Goal: Check status: Check status

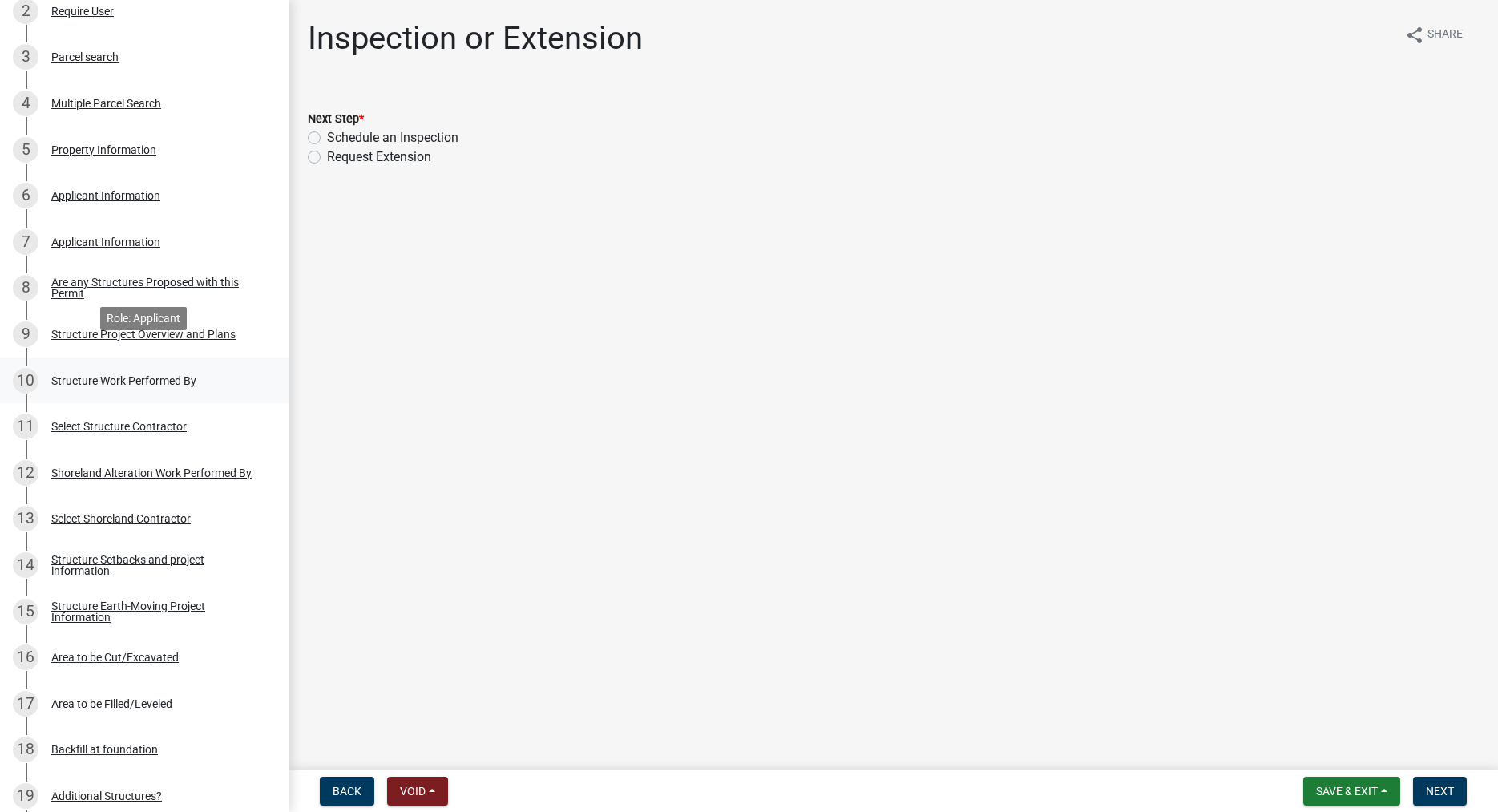
scroll to position [408, 0]
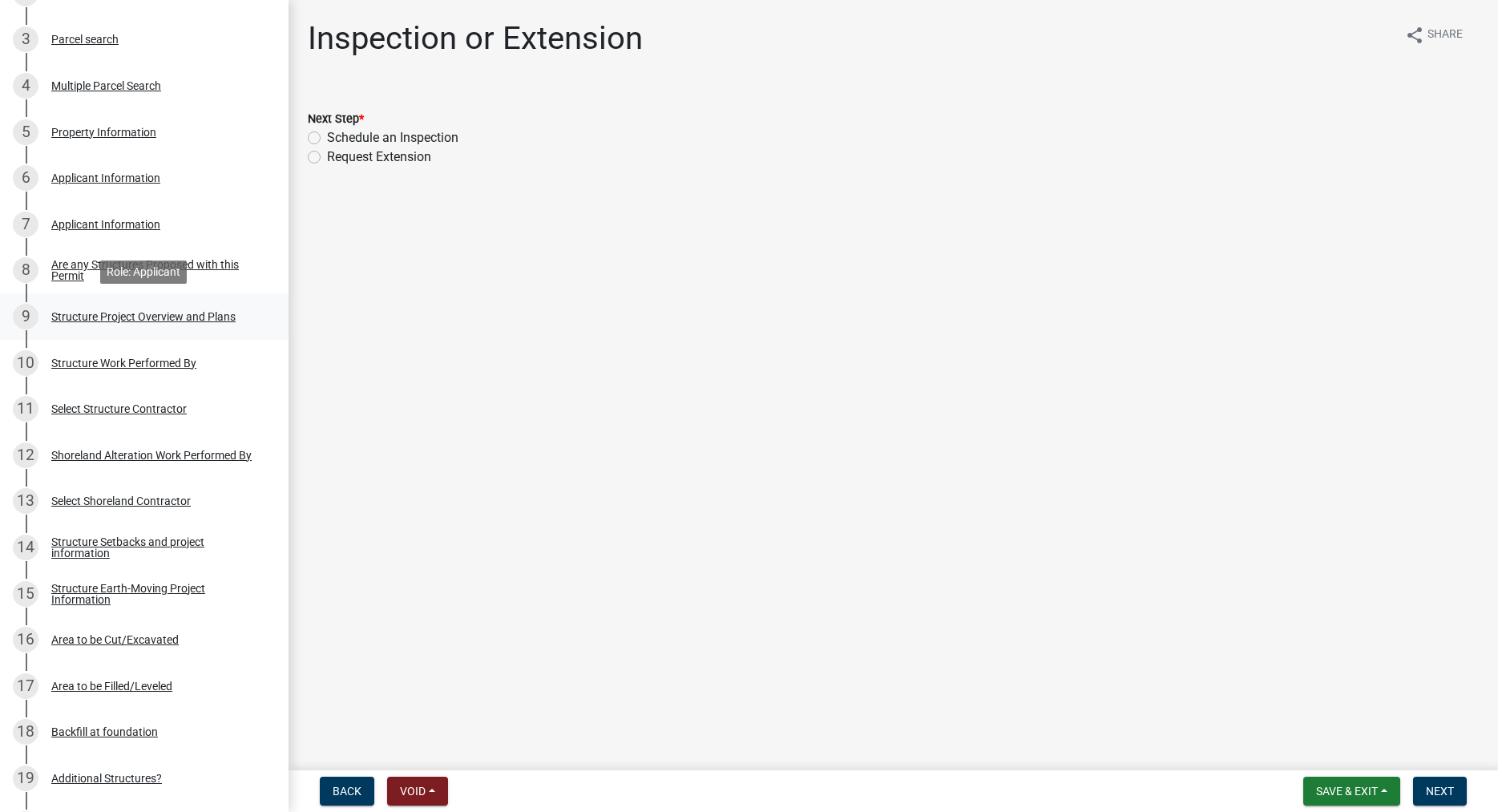
click at [84, 312] on div "Structure Project Overview and Plans" at bounding box center [143, 316] width 184 height 11
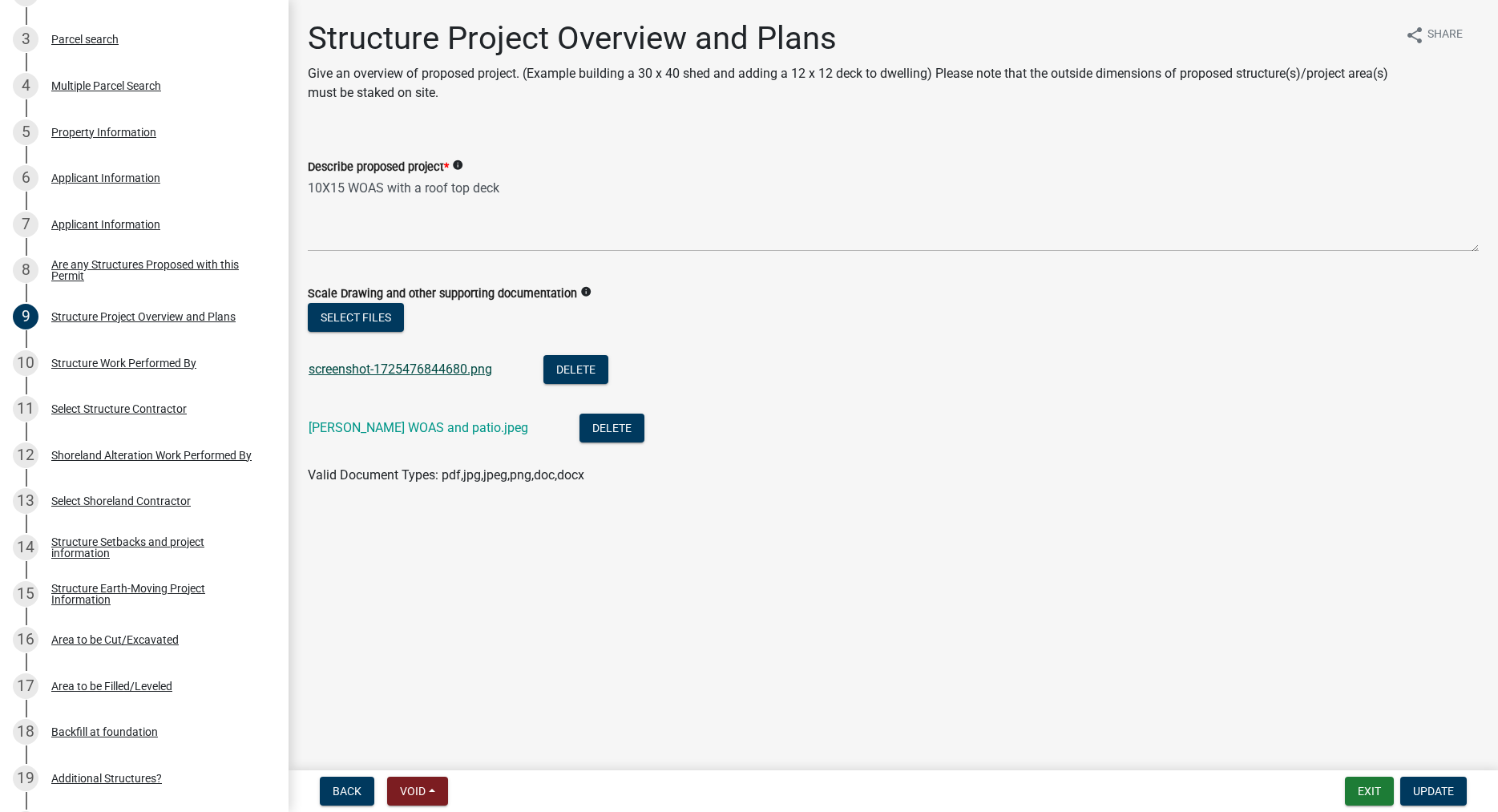
click at [389, 363] on link "screenshot-1725476844680.png" at bounding box center [400, 369] width 184 height 15
click at [384, 433] on link "Hough WOAS and patio.jpeg" at bounding box center [417, 427] width 220 height 15
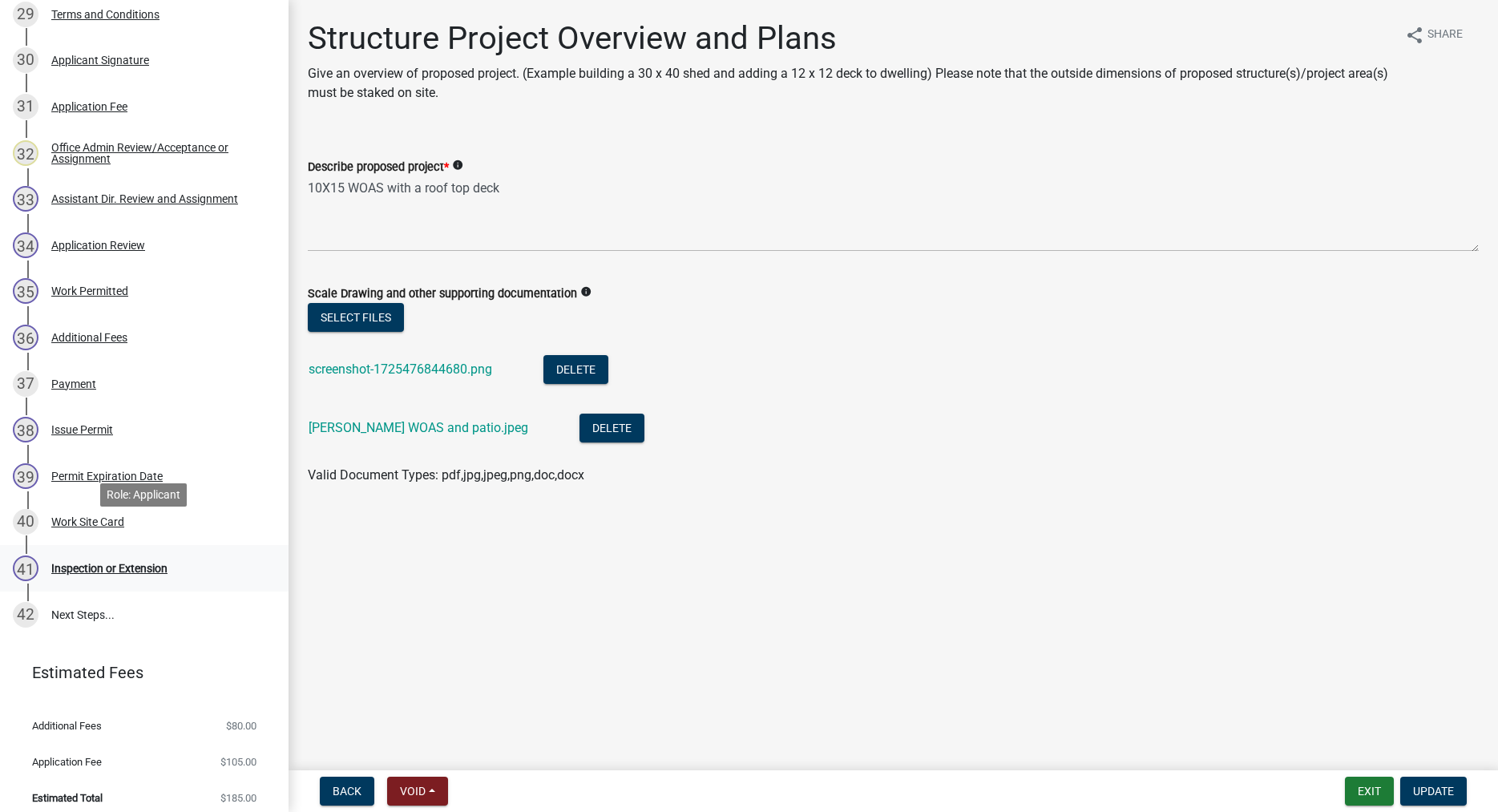
scroll to position [1635, 0]
click at [90, 523] on div "Work Site Card" at bounding box center [87, 520] width 73 height 11
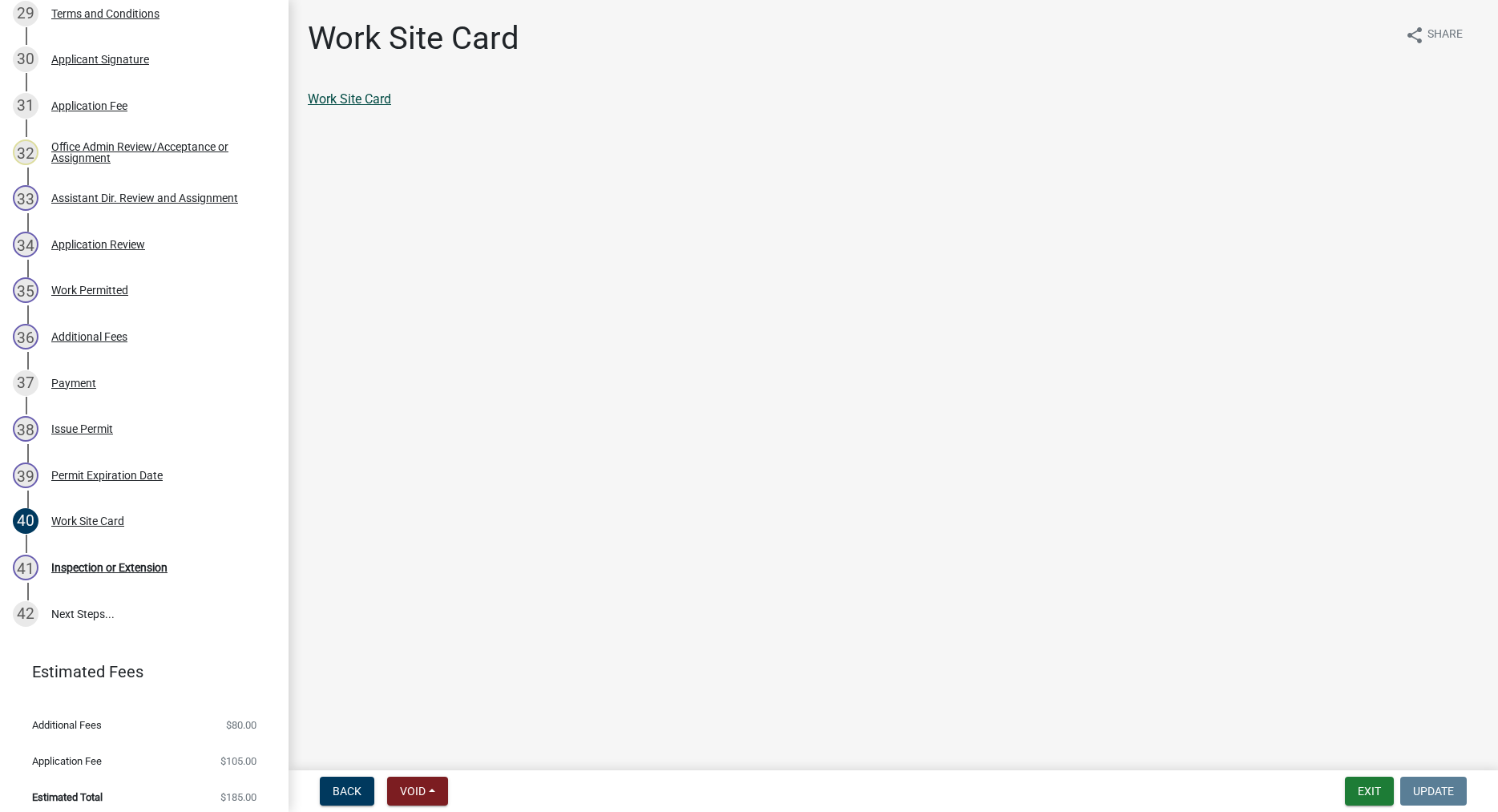
click at [372, 92] on link "Work Site Card" at bounding box center [350, 98] width 83 height 15
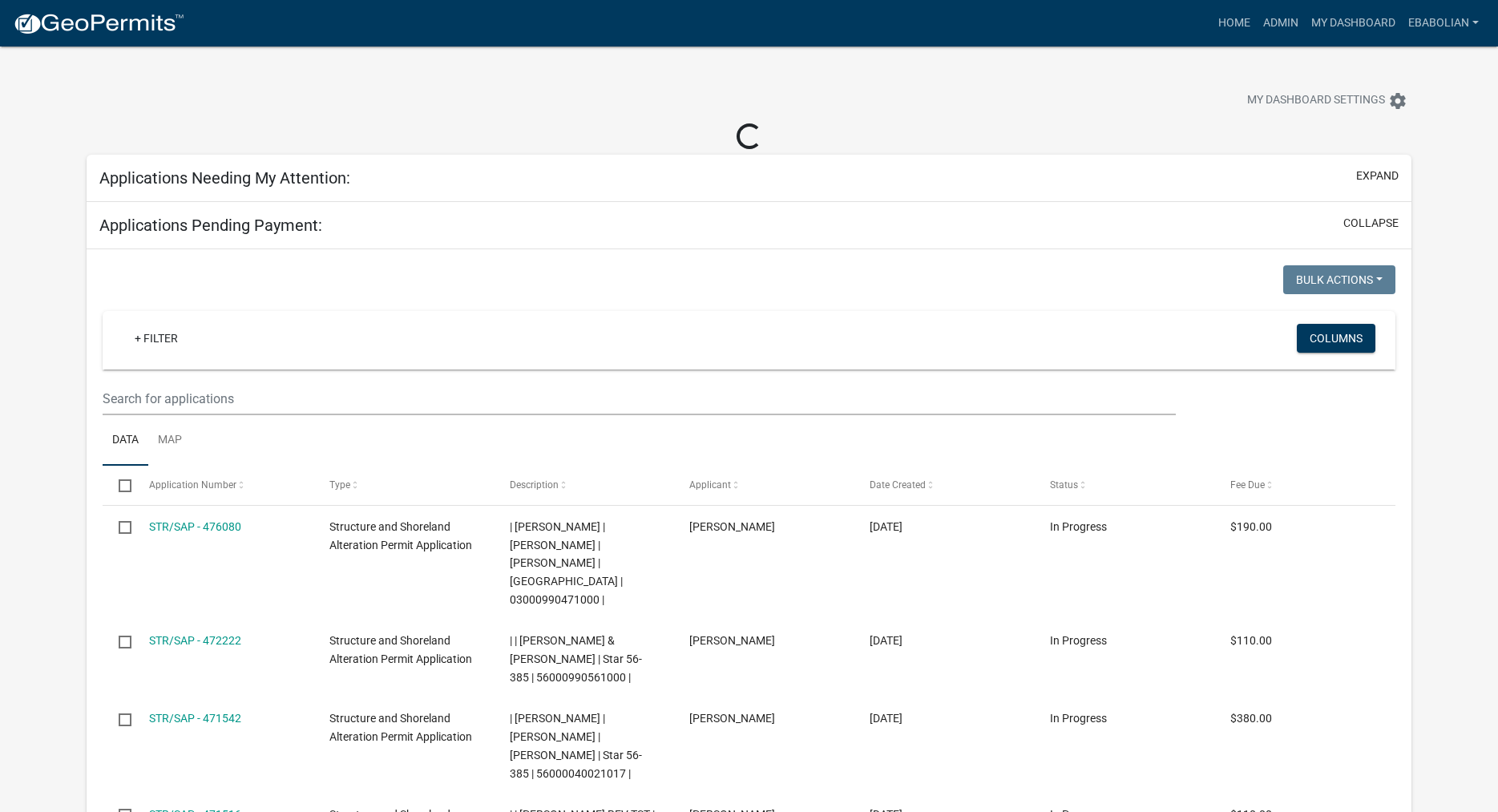
select select "3: 100"
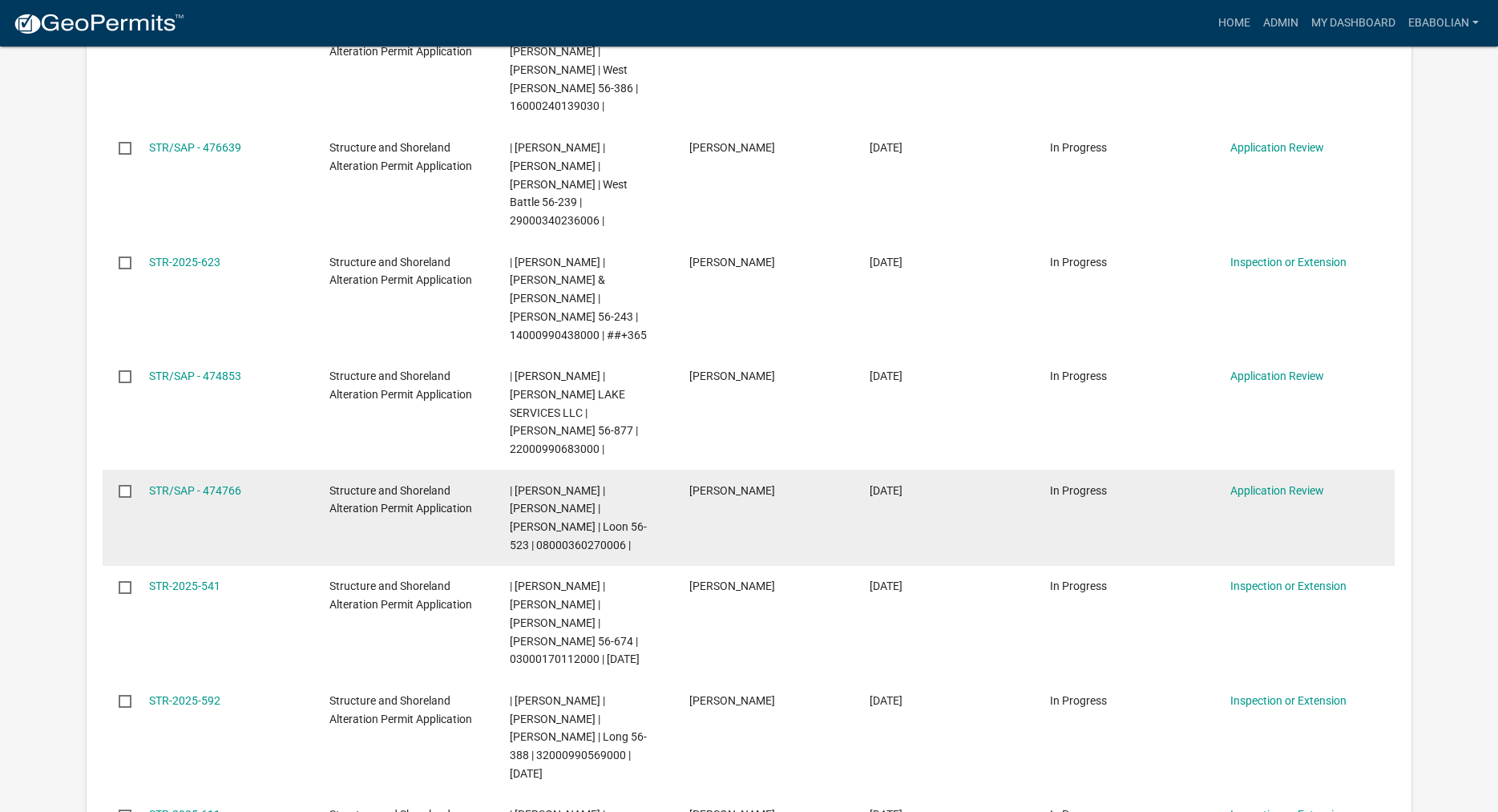
scroll to position [1062, 0]
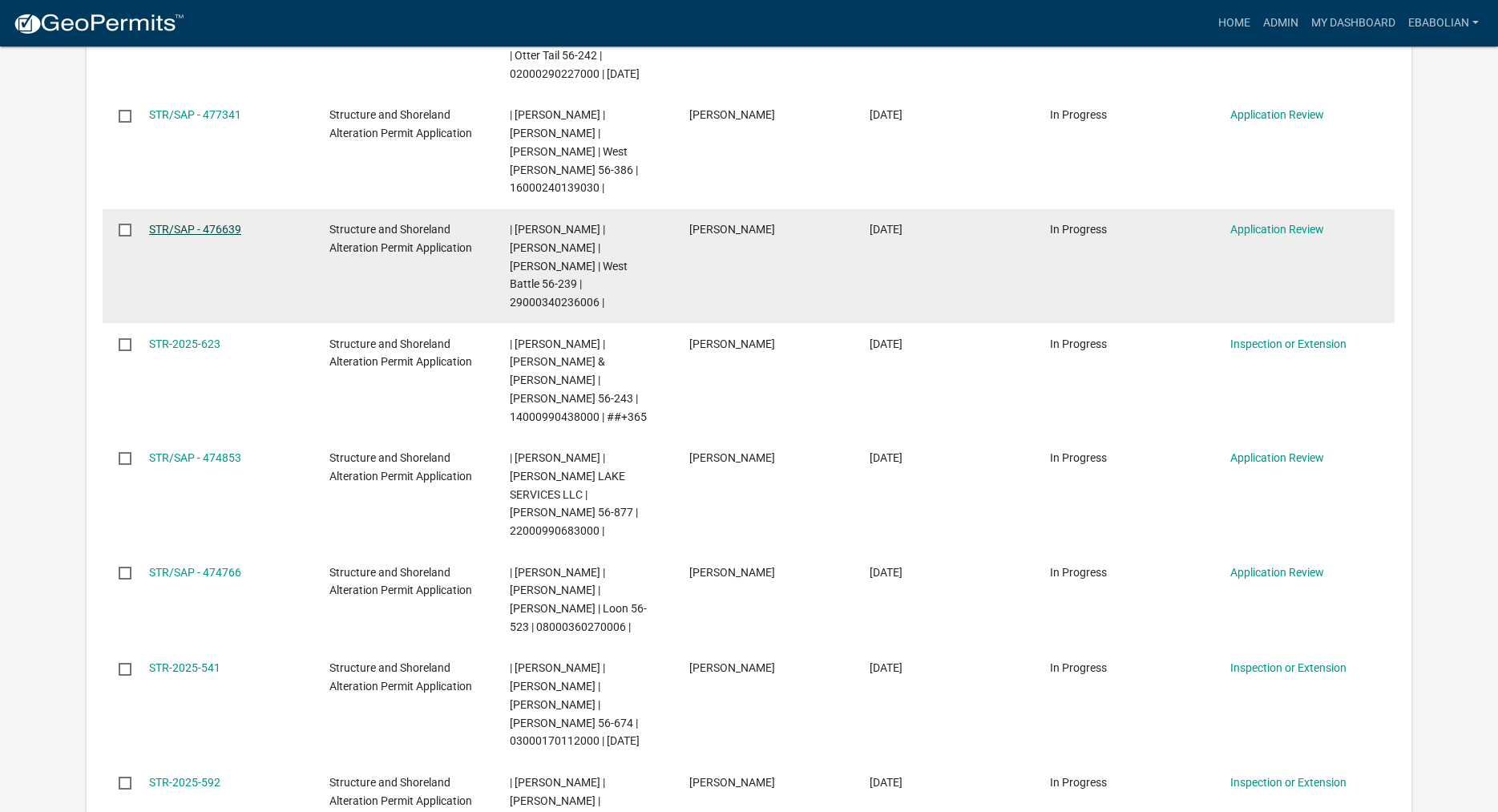
click at [220, 223] on link "STR/SAP - 476639" at bounding box center [195, 229] width 92 height 13
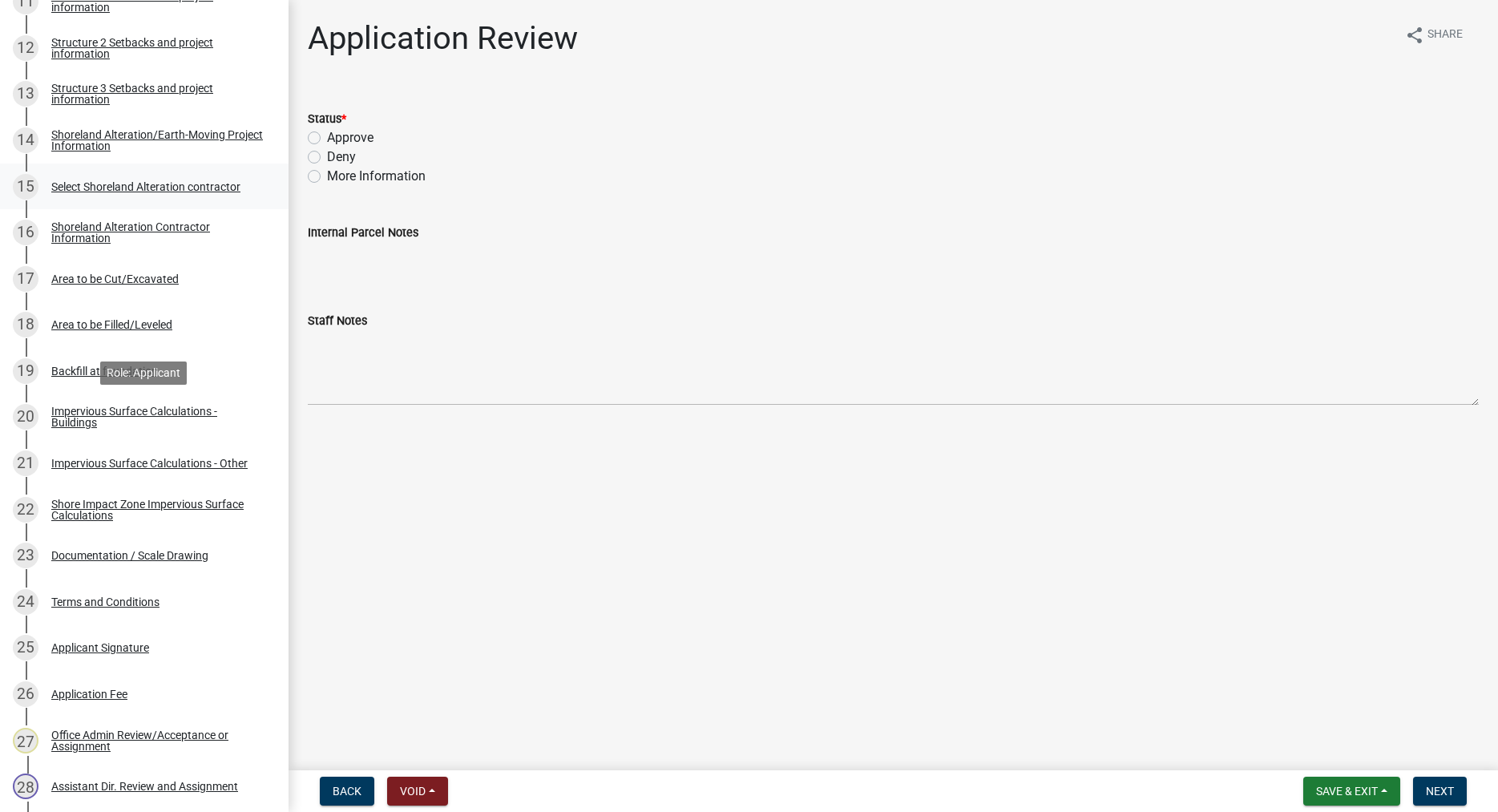
scroll to position [817, 0]
click at [194, 554] on div "Documentation / Scale Drawing" at bounding box center [130, 554] width 157 height 11
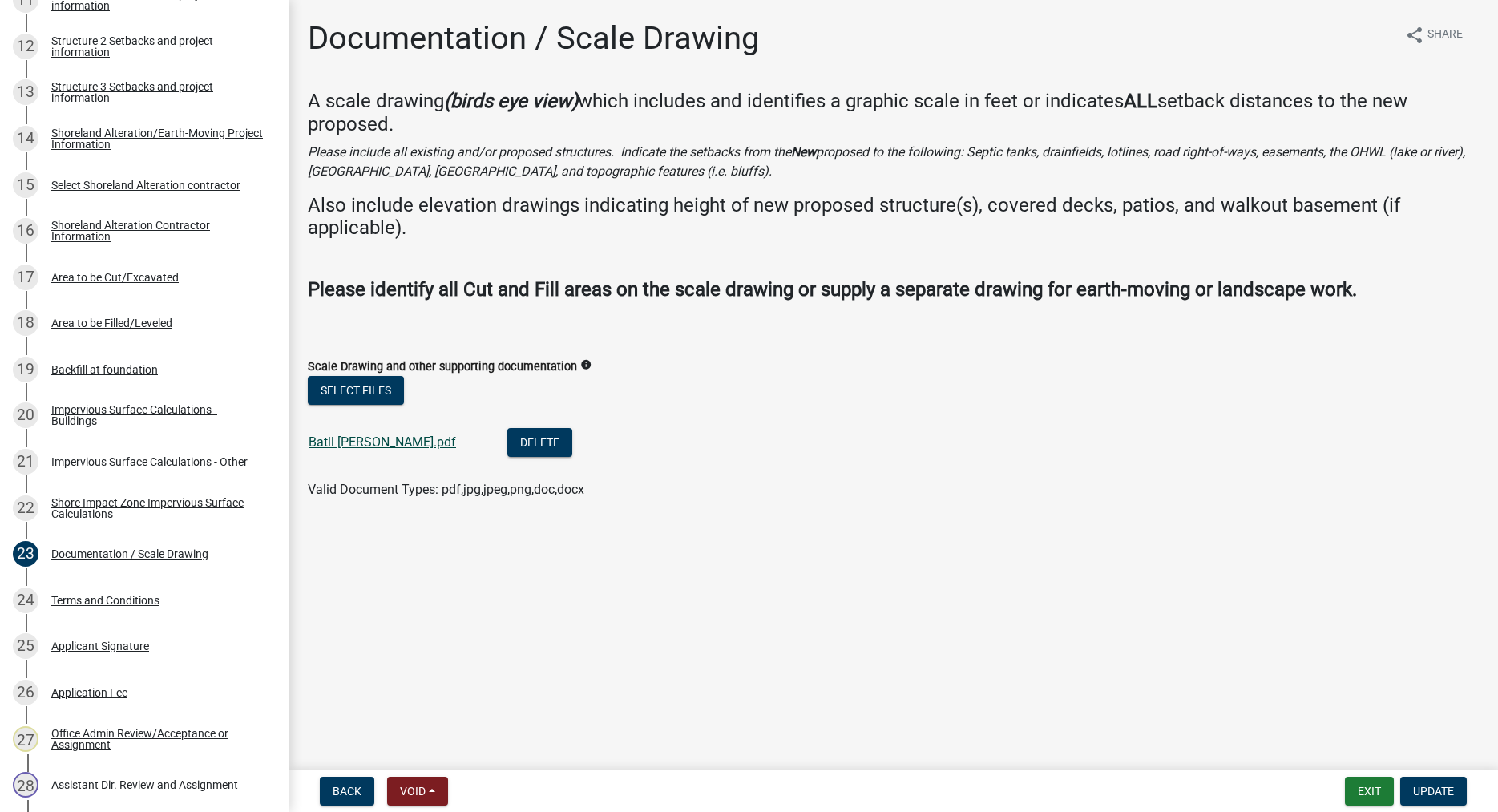
click at [353, 447] on link "Batll [PERSON_NAME].pdf" at bounding box center [382, 441] width 147 height 15
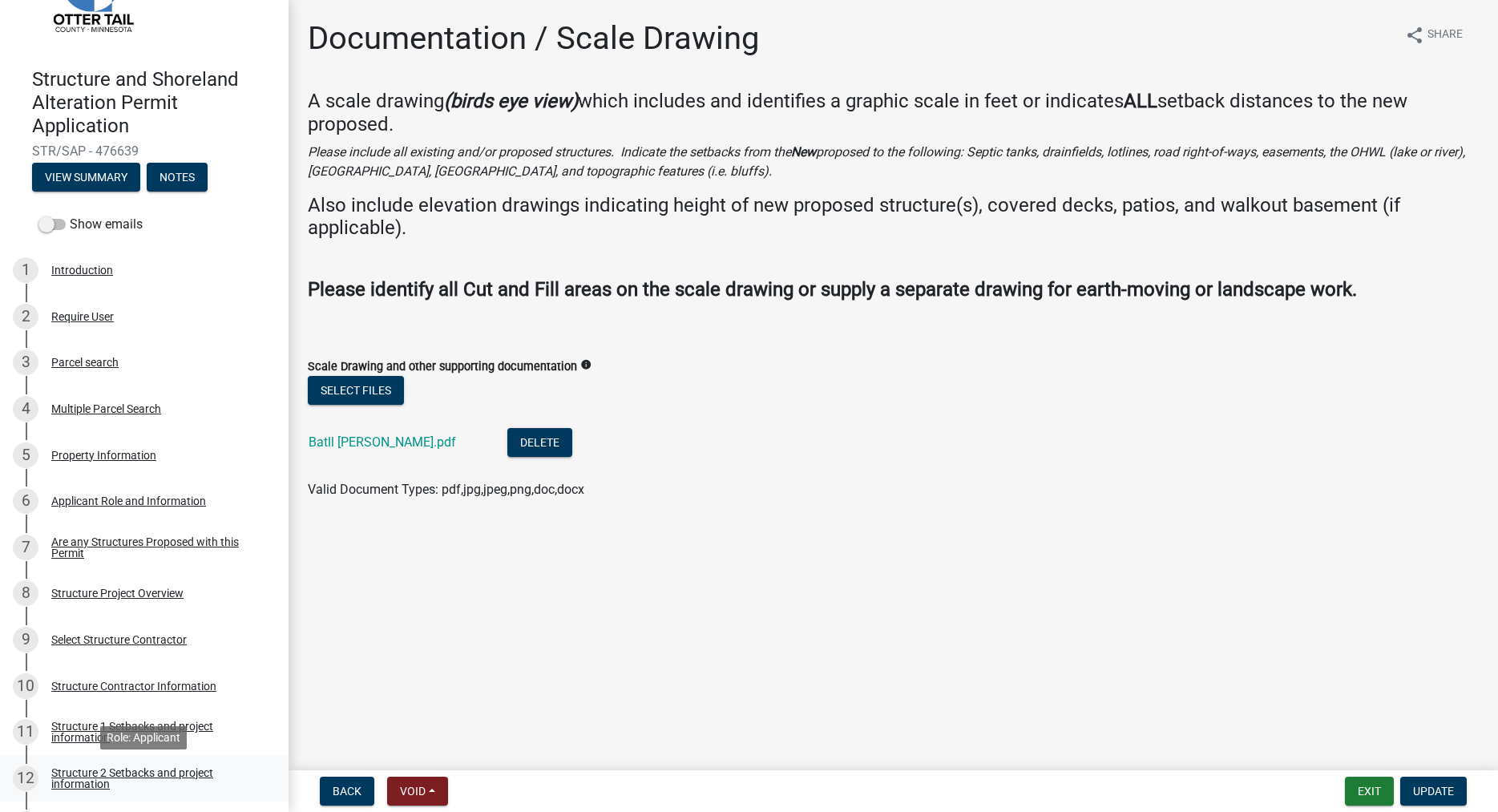
scroll to position [81, 0]
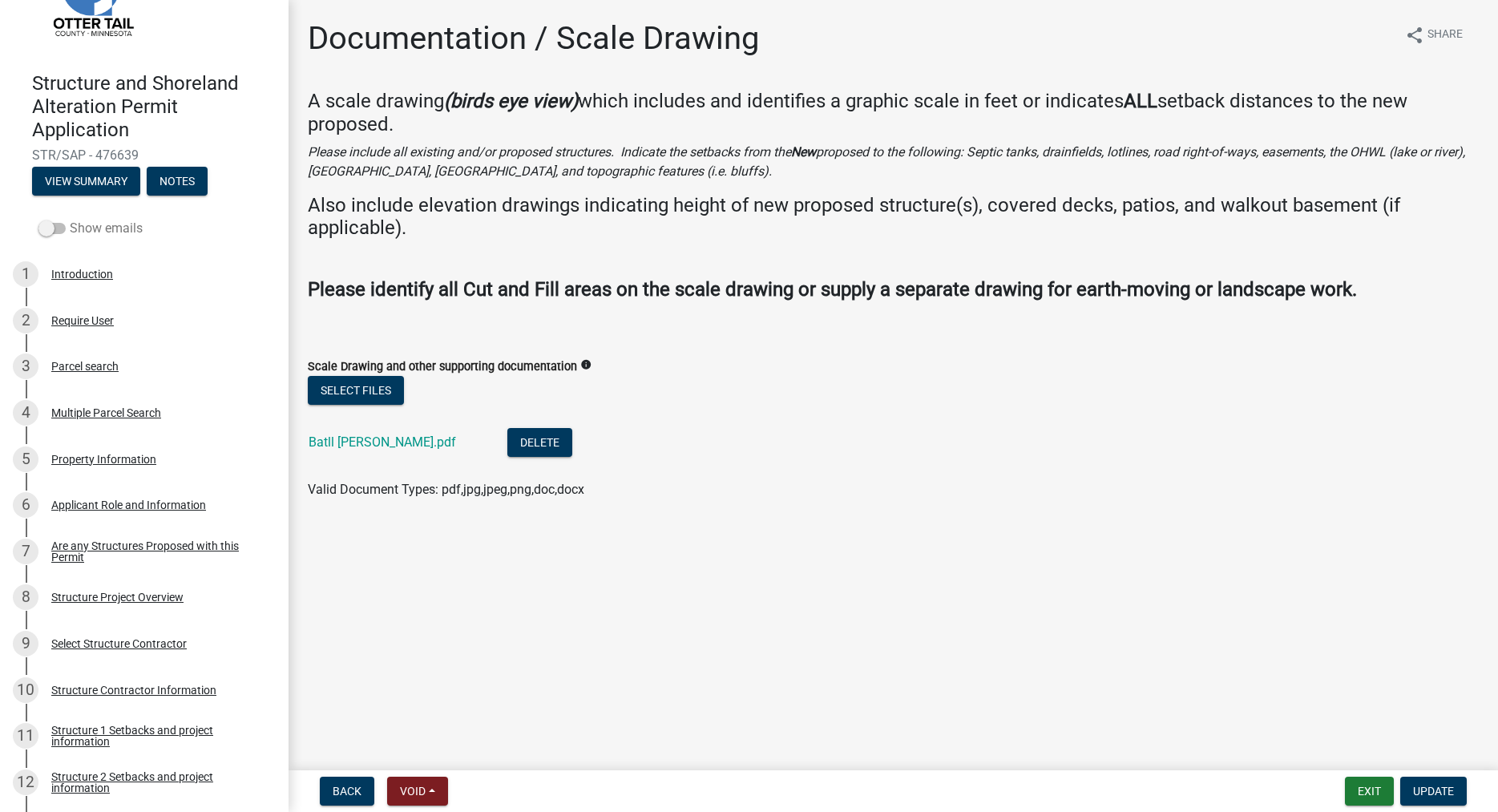
click at [44, 230] on span at bounding box center [52, 228] width 27 height 11
click at [70, 219] on input "Show emails" at bounding box center [70, 219] width 0 height 0
click at [86, 186] on button "View Summary" at bounding box center [85, 181] width 108 height 29
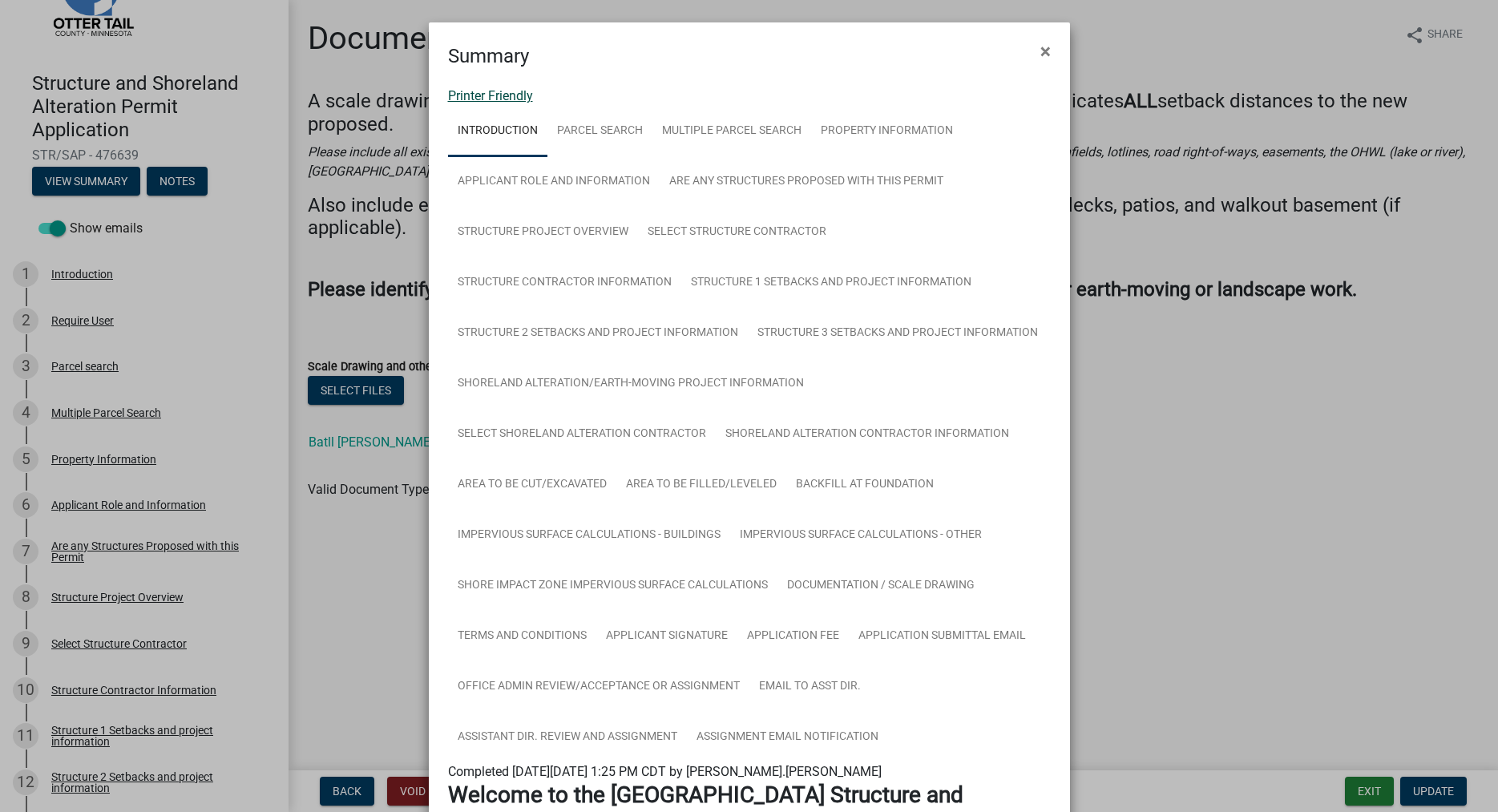
click at [499, 97] on link "Printer Friendly" at bounding box center [490, 95] width 84 height 15
click at [1044, 50] on span "×" at bounding box center [1046, 51] width 10 height 23
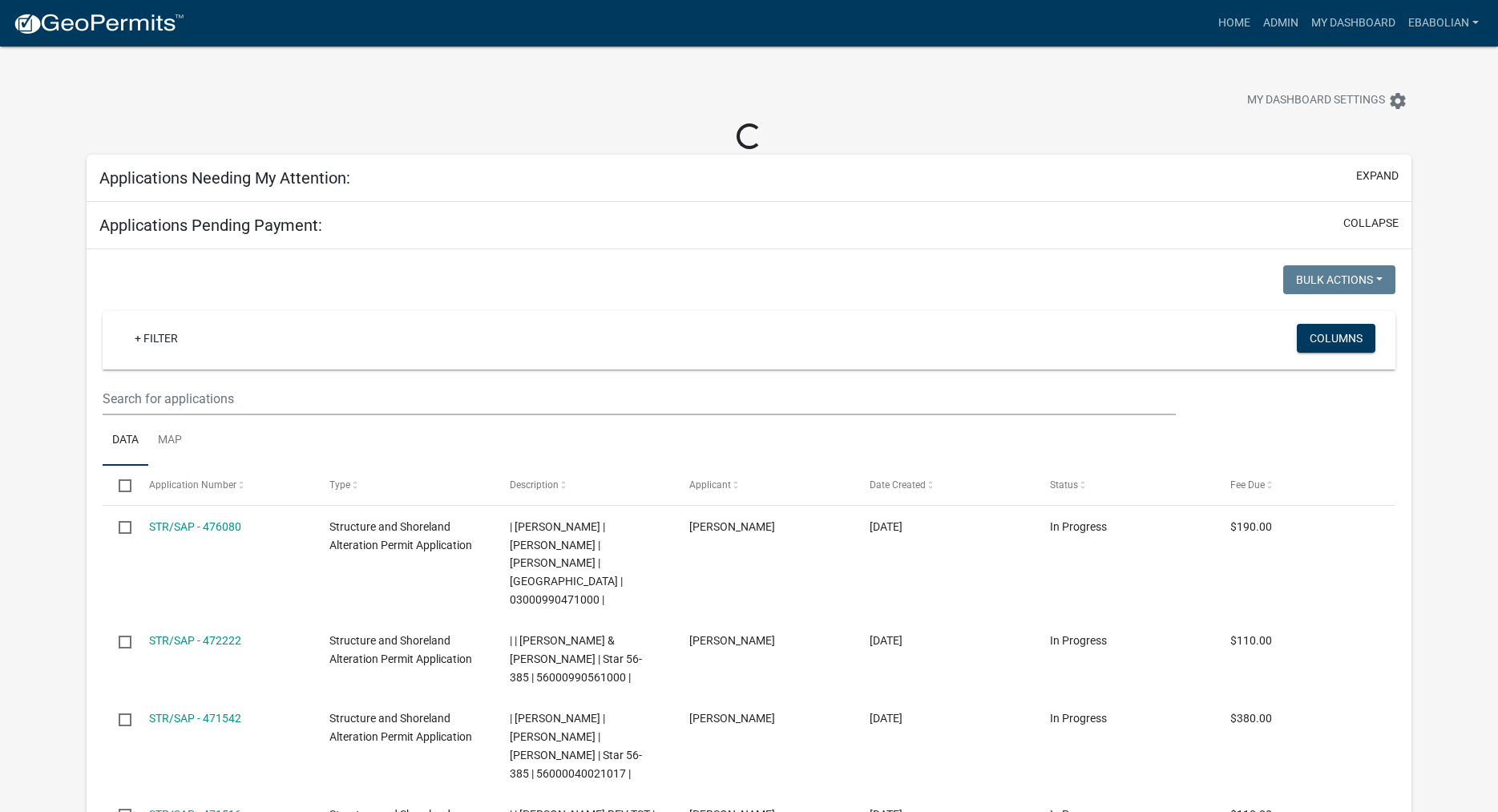
select select "3: 100"
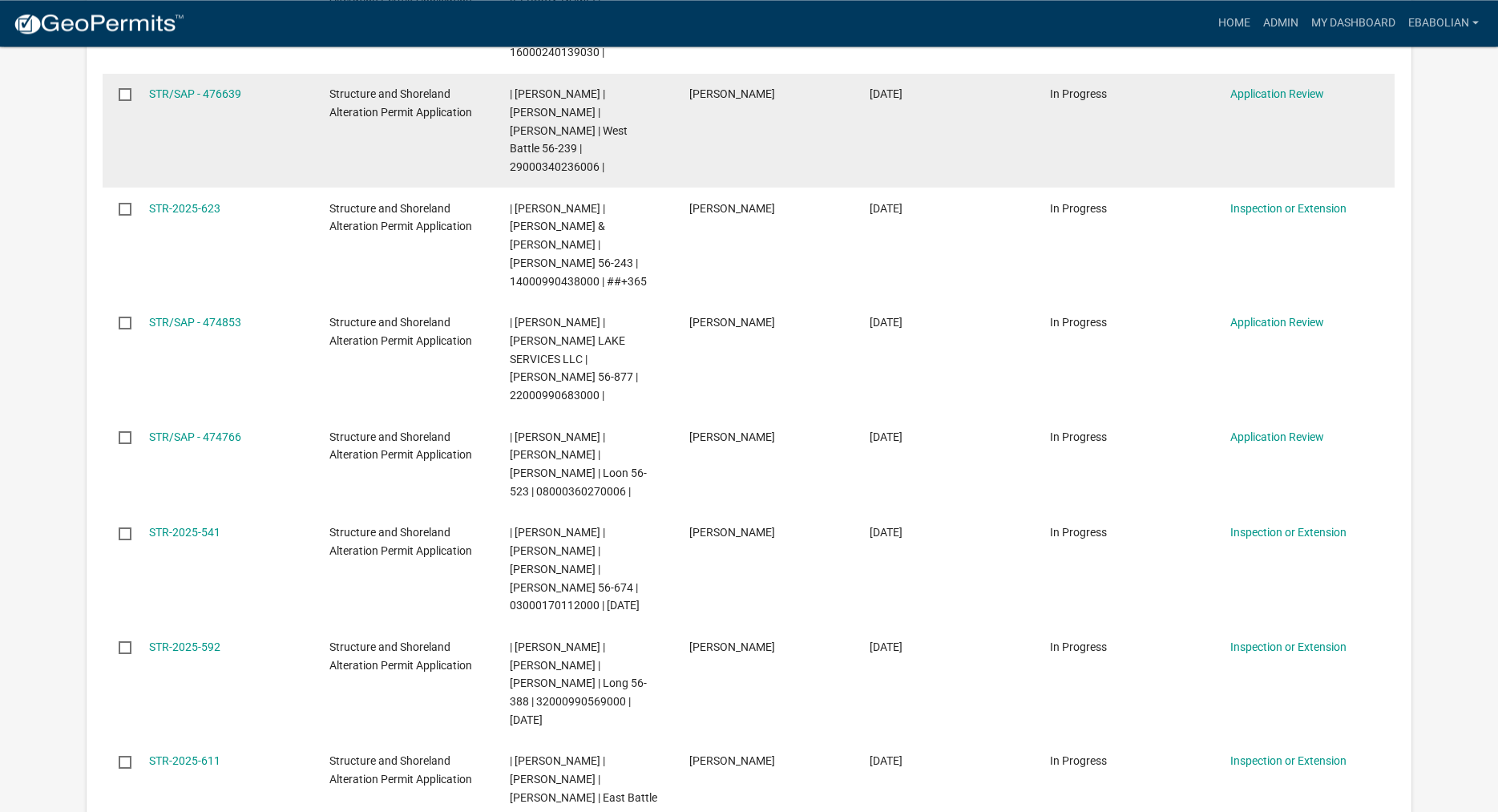
scroll to position [1226, 0]
